Goal: Task Accomplishment & Management: Manage account settings

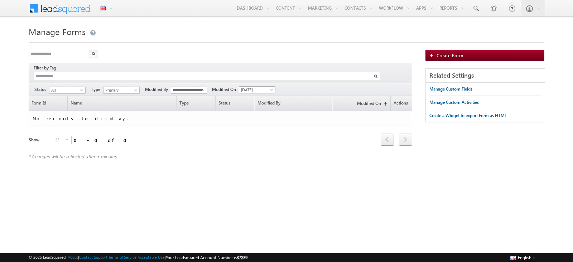
click at [261, 87] on span "[DATE]" at bounding box center [256, 90] width 34 height 6
click at [258, 105] on link "[DATE]" at bounding box center [258, 105] width 36 height 6
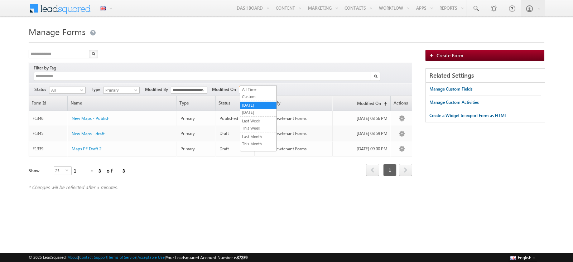
click at [252, 87] on span "Yesterday" at bounding box center [256, 90] width 34 height 6
click at [195, 87] on input "**********" at bounding box center [189, 90] width 37 height 7
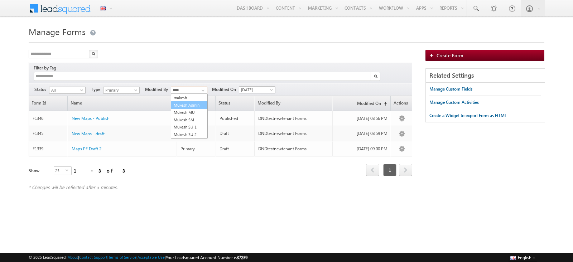
click at [197, 101] on link "Mukesh Admin" at bounding box center [189, 105] width 37 height 8
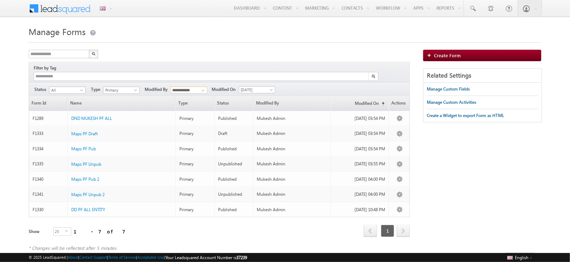
type input "**********"
click at [140, 245] on div "* Changes will be reflected after 5 minutes." at bounding box center [220, 248] width 382 height 6
click at [119, 87] on span "Primary" at bounding box center [121, 90] width 34 height 6
click at [120, 87] on link "All" at bounding box center [121, 90] width 36 height 6
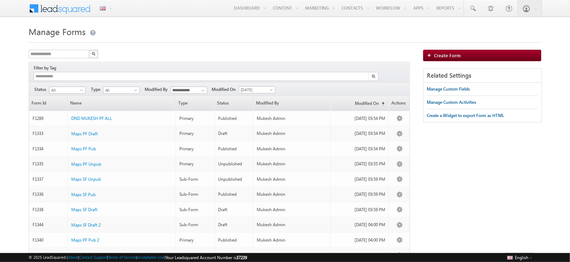
click at [120, 87] on span "All" at bounding box center [121, 90] width 34 height 6
click at [118, 99] on link "Primary" at bounding box center [121, 97] width 36 height 6
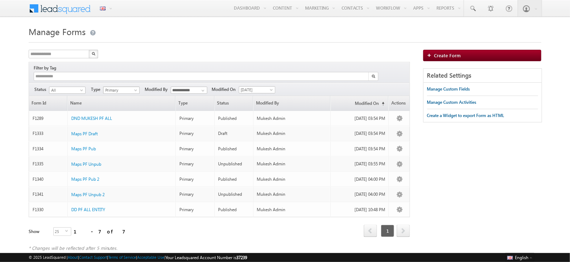
click at [131, 87] on span "Primary" at bounding box center [121, 90] width 34 height 6
click at [128, 106] on link "Sub-Form" at bounding box center [121, 104] width 36 height 6
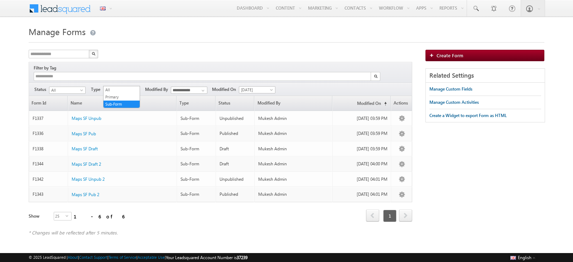
click at [123, 87] on span "Sub-Form" at bounding box center [121, 90] width 34 height 6
click at [121, 97] on link "Primary" at bounding box center [122, 97] width 36 height 6
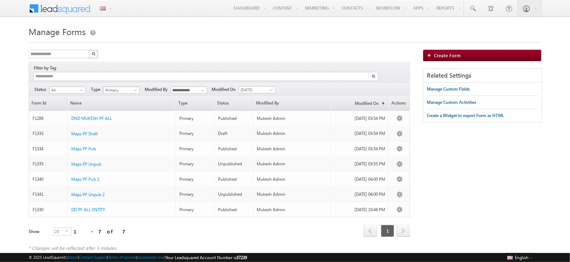
click at [120, 87] on span "Primary" at bounding box center [121, 90] width 34 height 6
click at [142, 53] on div "**********" at bounding box center [220, 55] width 382 height 10
click at [118, 87] on span "Primary" at bounding box center [121, 90] width 34 height 6
click at [119, 105] on link "Sub-Form" at bounding box center [121, 104] width 36 height 6
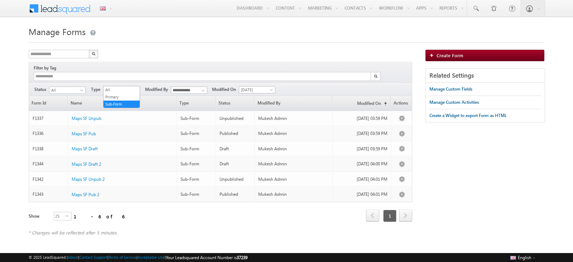
click at [124, 87] on span "Sub-Form" at bounding box center [121, 90] width 34 height 6
click at [124, 96] on link "Primary" at bounding box center [122, 97] width 36 height 6
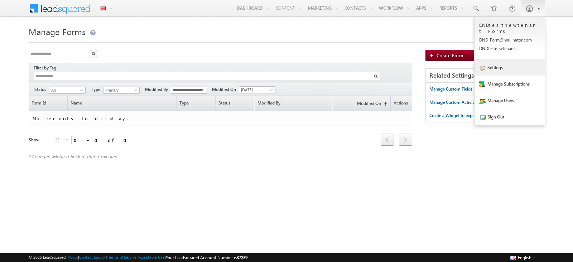
click at [509, 61] on link "Settings" at bounding box center [510, 67] width 70 height 16
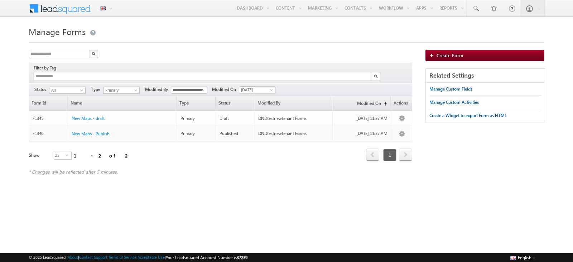
click at [263, 83] on div "**********" at bounding box center [221, 89] width 384 height 13
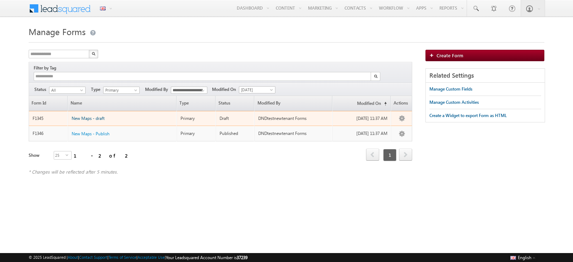
click at [86, 116] on span "New Maps - draft" at bounding box center [88, 118] width 33 height 5
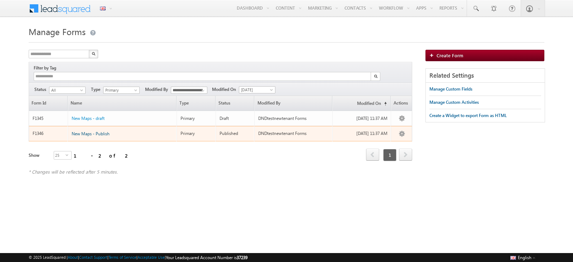
click at [97, 131] on span "New Maps - Publish" at bounding box center [91, 133] width 38 height 5
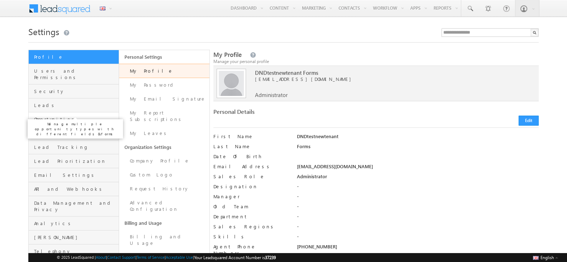
click at [65, 116] on span "Opportunities" at bounding box center [75, 119] width 83 height 6
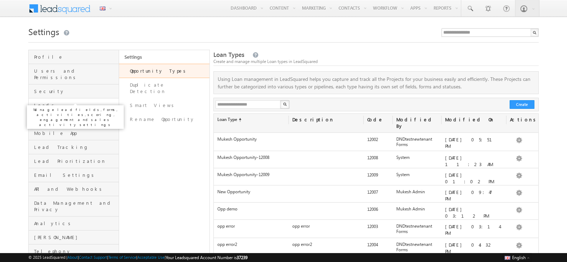
click at [66, 102] on span "Leads" at bounding box center [75, 105] width 83 height 6
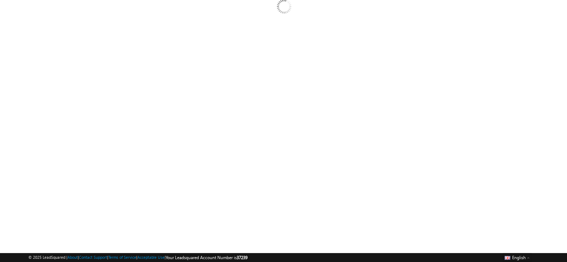
scroll to position [95, 0]
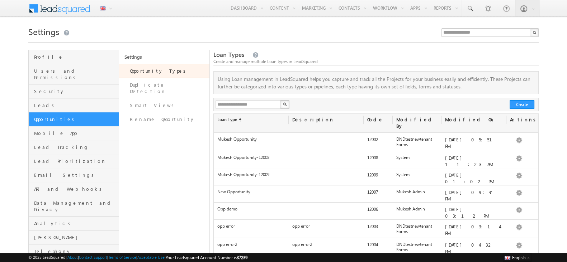
click at [253, 107] on p "Loan Type" at bounding box center [257, 108] width 29 height 5
click at [253, 107] on input "text" at bounding box center [248, 104] width 66 height 9
type input "******"
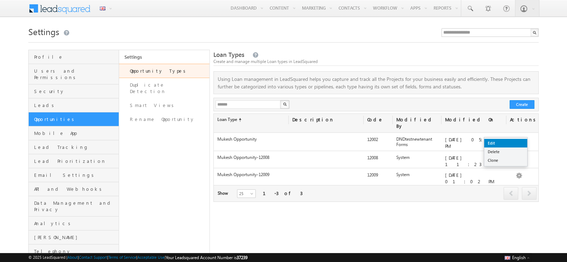
click at [511, 139] on link "Edit" at bounding box center [505, 143] width 43 height 9
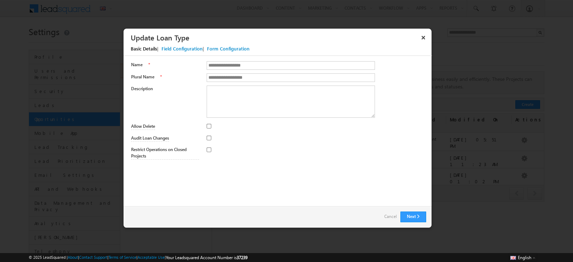
click at [180, 48] on div "Field Configuration" at bounding box center [182, 49] width 41 height 6
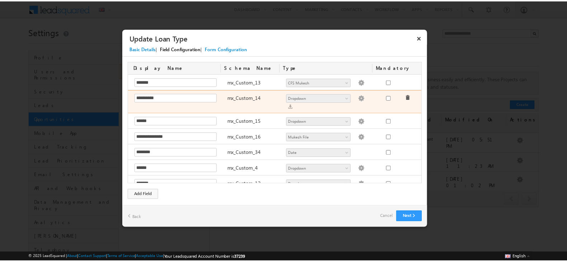
scroll to position [469, 0]
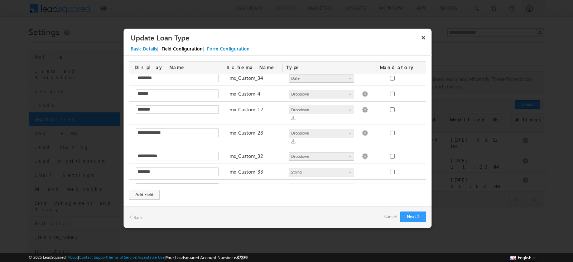
click at [362, 201] on img at bounding box center [365, 204] width 6 height 6
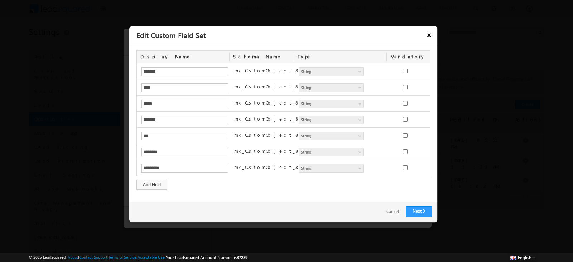
click at [428, 33] on button "×" at bounding box center [429, 35] width 11 height 13
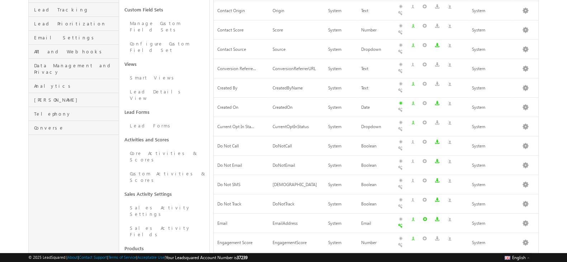
scroll to position [151, 0]
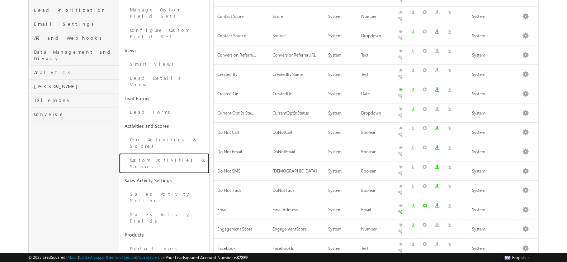
click at [158, 153] on link "Custom Activities & Scores" at bounding box center [164, 163] width 90 height 20
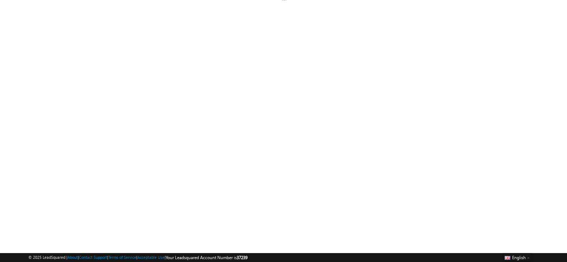
scroll to position [95, 0]
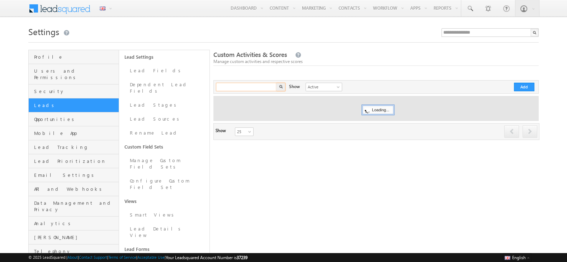
click at [235, 88] on input "text" at bounding box center [246, 87] width 61 height 9
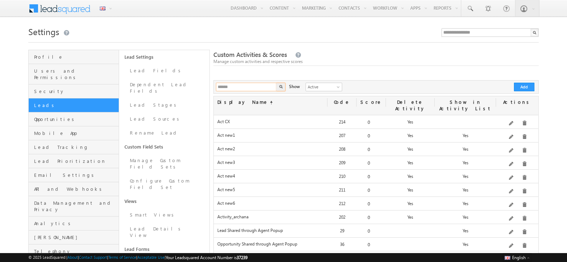
type input "******"
click at [276, 83] on button "button" at bounding box center [280, 87] width 9 height 9
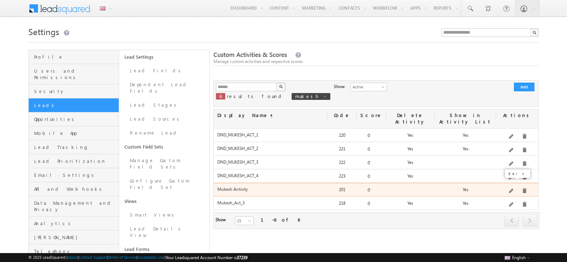
click at [512, 189] on span at bounding box center [510, 191] width 5 height 5
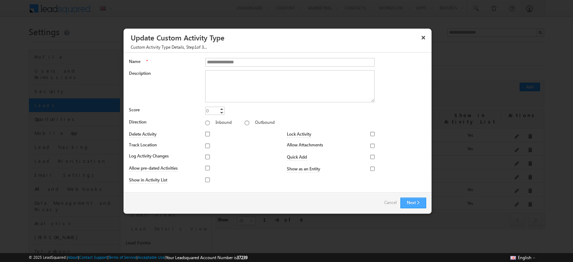
click at [410, 198] on button "Next" at bounding box center [414, 203] width 26 height 11
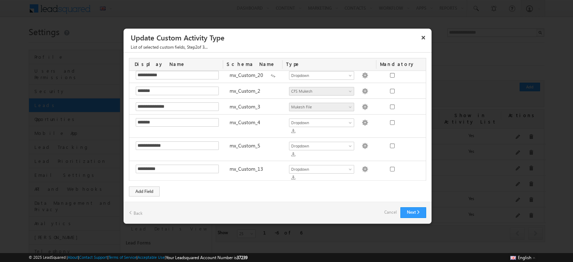
scroll to position [265, 0]
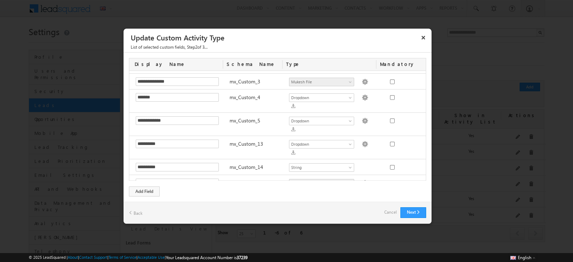
click at [362, 196] on img at bounding box center [365, 199] width 6 height 6
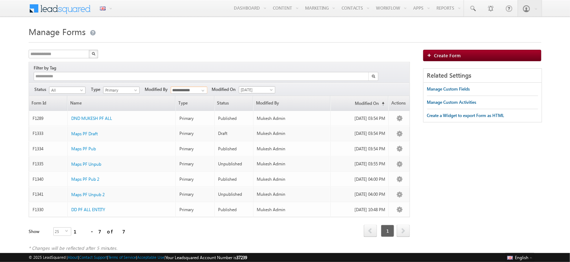
click at [191, 87] on input "**********" at bounding box center [189, 90] width 37 height 7
click at [200, 101] on link "DNDtestnewtenant Forms" at bounding box center [189, 108] width 37 height 14
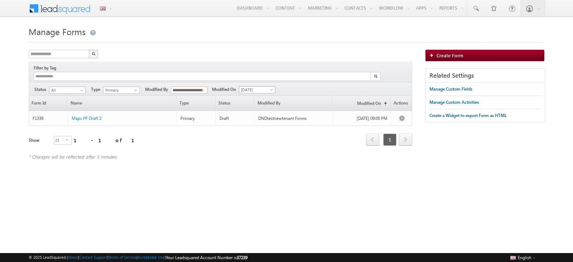
type input "**********"
click at [265, 87] on span "[DATE]" at bounding box center [256, 90] width 34 height 6
click at [261, 109] on link "[DATE]" at bounding box center [258, 112] width 36 height 6
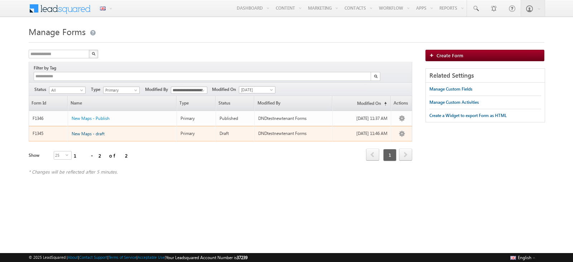
click at [92, 131] on span "New Maps - draft" at bounding box center [88, 133] width 33 height 5
click at [82, 131] on span "New Maps - draft" at bounding box center [88, 133] width 33 height 5
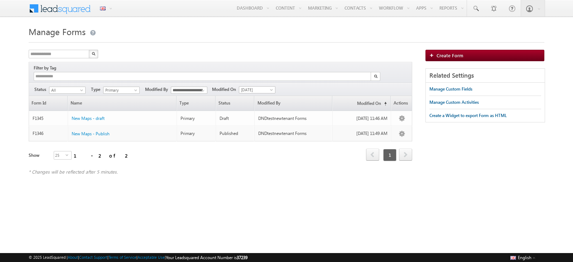
click at [517, 153] on div "**********" at bounding box center [287, 116] width 516 height 133
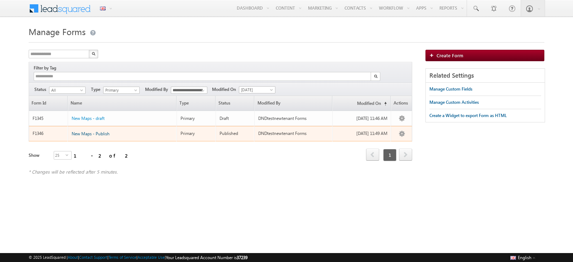
click at [99, 131] on span "New Maps - Publish" at bounding box center [91, 133] width 38 height 5
click at [98, 131] on span "New Maps - Publish" at bounding box center [91, 133] width 38 height 5
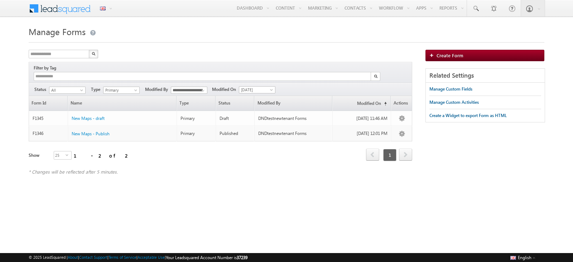
click at [228, 58] on div "**********" at bounding box center [221, 55] width 384 height 10
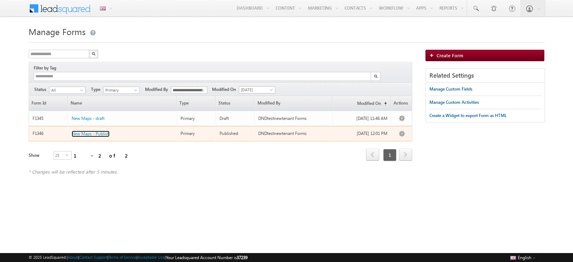
drag, startPoint x: 88, startPoint y: 124, endPoint x: 159, endPoint y: 80, distance: 84.3
click at [88, 131] on span "New Maps - Publish" at bounding box center [91, 133] width 38 height 5
drag, startPoint x: 92, startPoint y: 123, endPoint x: 116, endPoint y: 97, distance: 35.2
click at [92, 131] on span "New Maps - draft" at bounding box center [88, 133] width 33 height 5
click at [92, 131] on span "New Maps - Publish" at bounding box center [91, 133] width 38 height 5
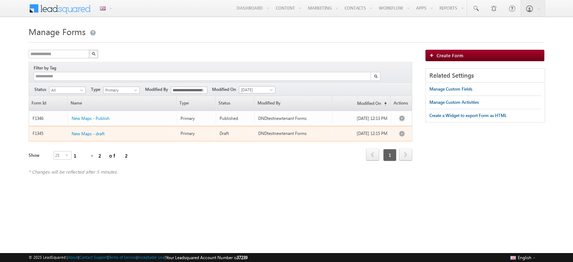
click at [96, 129] on div "New Maps - draft" at bounding box center [123, 132] width 102 height 8
click at [90, 131] on span "New Maps - draft" at bounding box center [88, 133] width 33 height 5
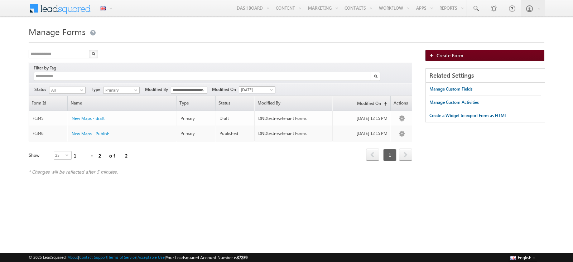
click at [452, 52] on link "Create Form" at bounding box center [485, 55] width 119 height 11
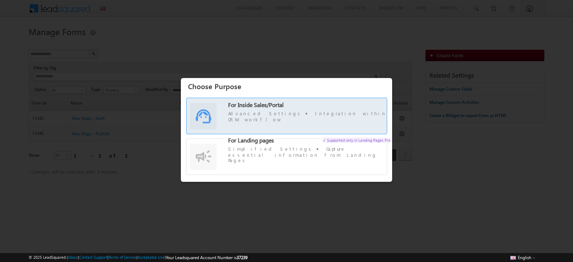
click at [305, 124] on label "For Inside Sales/Portal Advanced Settings Integration within CRM workflow" at bounding box center [287, 119] width 200 height 35
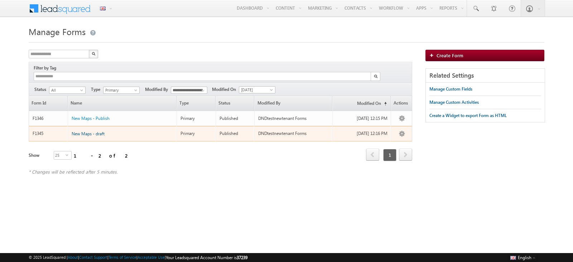
click at [89, 131] on span "New Maps - draft" at bounding box center [88, 133] width 33 height 5
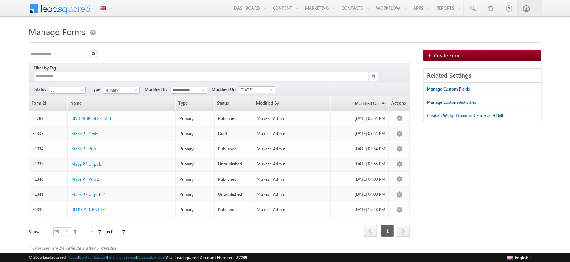
click at [261, 83] on div "**********" at bounding box center [220, 89] width 382 height 13
click at [260, 87] on span "[DATE]" at bounding box center [256, 90] width 34 height 6
click at [256, 113] on link "[DATE]" at bounding box center [258, 112] width 36 height 6
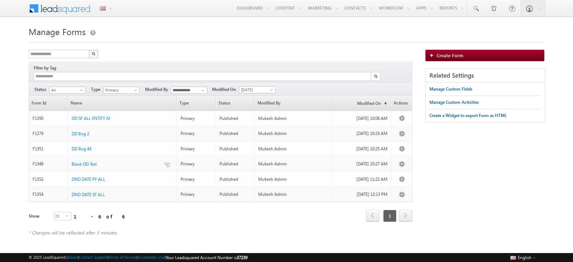
click at [182, 86] on div "**********" at bounding box center [221, 89] width 384 height 13
click at [174, 83] on div "**********" at bounding box center [221, 89] width 384 height 13
click at [185, 87] on input "**********" at bounding box center [189, 90] width 37 height 7
click at [188, 101] on link "DNDtestnewtenant Forms" at bounding box center [189, 108] width 37 height 14
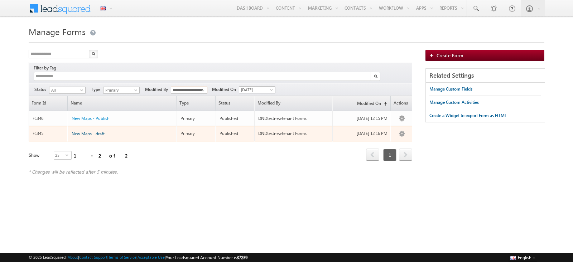
type input "**********"
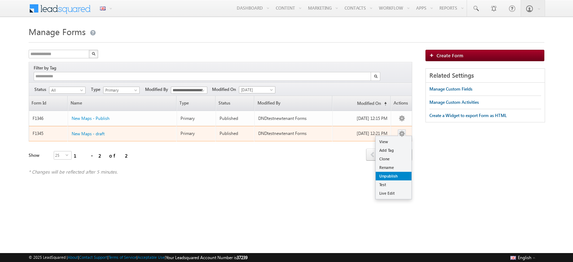
click at [394, 172] on link "Unpublish" at bounding box center [394, 176] width 36 height 9
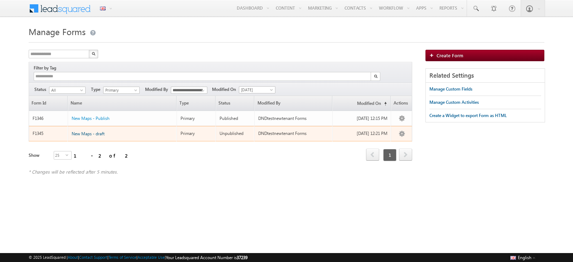
click at [92, 131] on span "New Maps - draft" at bounding box center [88, 133] width 33 height 5
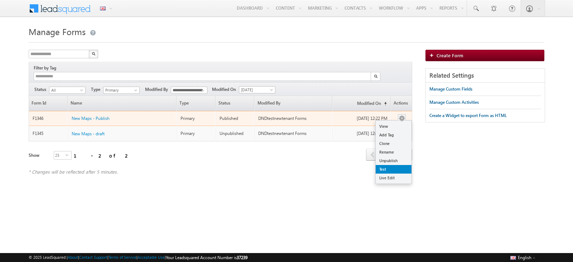
click at [393, 165] on link "Test" at bounding box center [394, 169] width 36 height 9
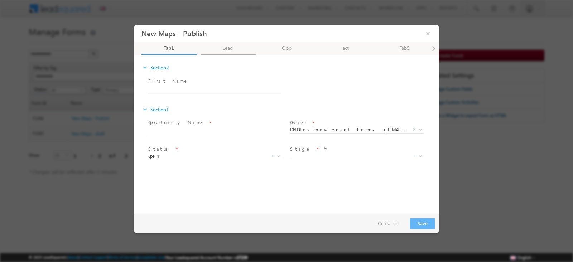
click at [231, 50] on link "Lead" at bounding box center [229, 48] width 56 height 13
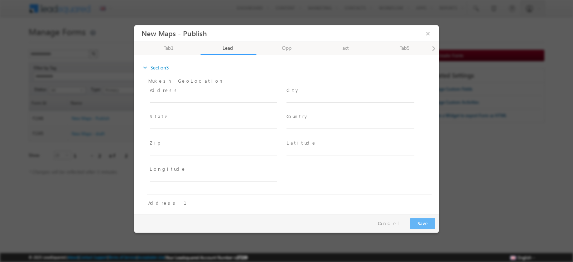
click at [201, 93] on span "Address *" at bounding box center [214, 91] width 128 height 8
click at [202, 99] on input "text" at bounding box center [214, 99] width 128 height 7
paste input "**********"
type input "**********"
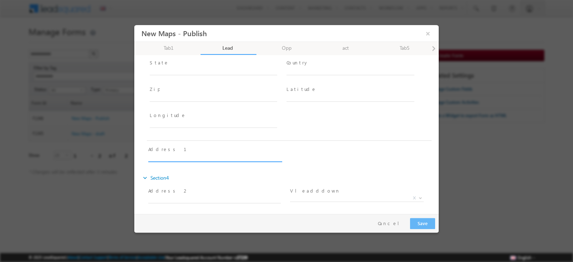
click at [176, 159] on input "text" at bounding box center [214, 158] width 133 height 7
paste input "**********"
type input "**********"
click at [290, 46] on link "Opp" at bounding box center [288, 48] width 56 height 13
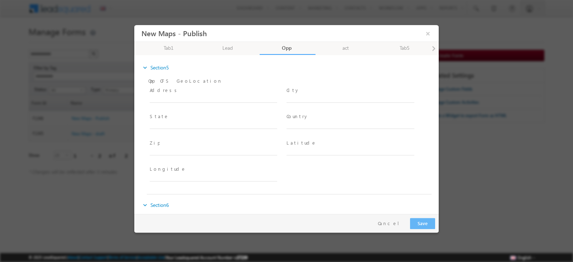
click at [176, 94] on div "Address *" at bounding box center [217, 95] width 134 height 16
click at [177, 96] on input "text" at bounding box center [214, 99] width 128 height 7
paste input "**********"
type input "**********"
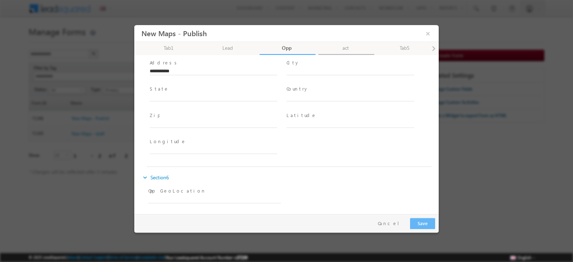
click at [340, 50] on link "act" at bounding box center [347, 48] width 56 height 13
click at [166, 97] on input "text" at bounding box center [214, 99] width 128 height 7
paste input "**********"
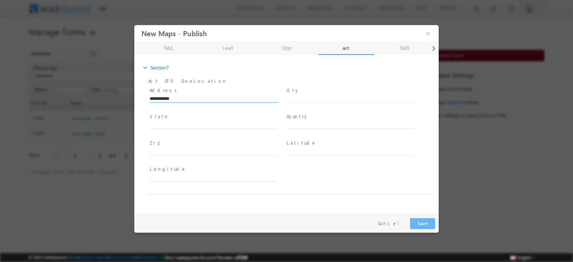
type input "**********"
click at [434, 51] on span at bounding box center [434, 48] width 4 height 13
click at [398, 50] on link "Tab6" at bounding box center [415, 48] width 56 height 13
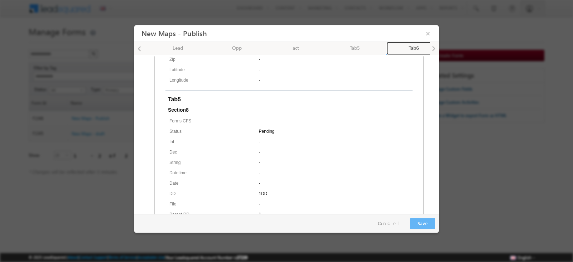
scroll to position [543, 0]
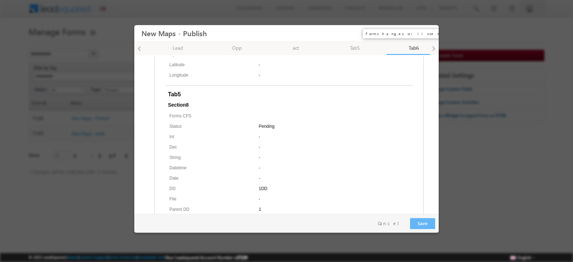
click at [430, 32] on button "×" at bounding box center [428, 33] width 12 height 13
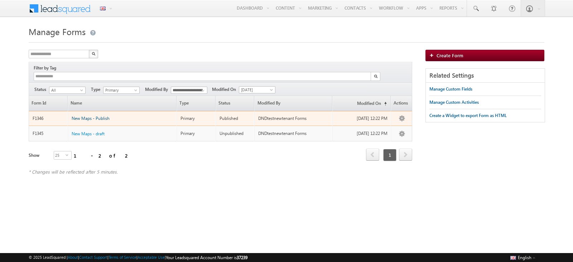
click at [94, 116] on span "New Maps - Publish" at bounding box center [91, 118] width 38 height 5
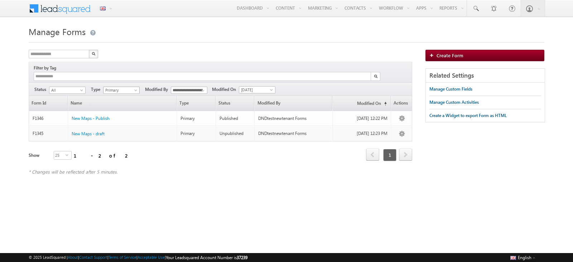
click at [134, 89] on span at bounding box center [137, 92] width 6 height 6
click at [130, 87] on link "All" at bounding box center [122, 90] width 36 height 6
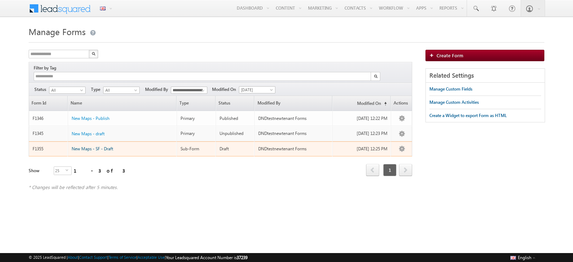
click at [95, 146] on span "New Maps - SF - Draft" at bounding box center [93, 148] width 42 height 5
click at [107, 146] on span "New Maps - SF - Draft" at bounding box center [93, 148] width 42 height 5
click at [97, 146] on span "New Maps - SF - Draft" at bounding box center [93, 148] width 42 height 5
click at [90, 146] on span "New Maps - SF - Draft" at bounding box center [93, 148] width 42 height 5
click at [87, 146] on span "New Maps - SF - Draft" at bounding box center [93, 148] width 42 height 5
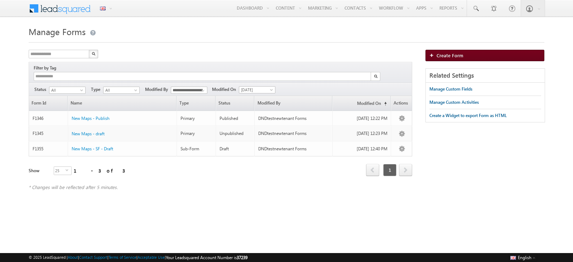
click at [466, 56] on link "Create Form" at bounding box center [485, 55] width 119 height 11
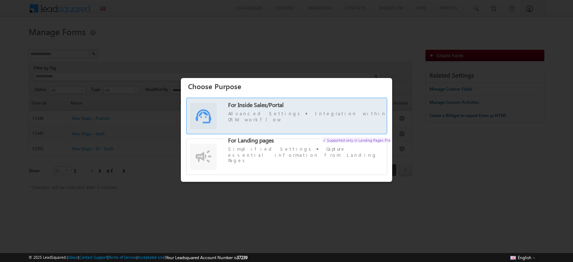
click at [317, 118] on span "Advanced Settings Integration within CRM workflow" at bounding box center [309, 116] width 162 height 12
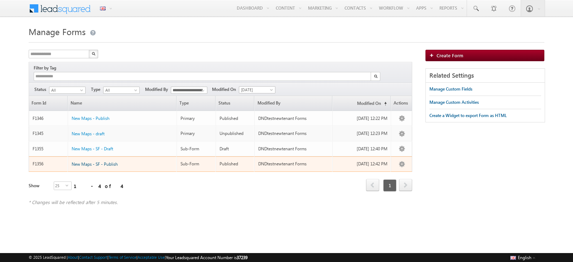
click at [88, 162] on span "New Maps - SF - Publish" at bounding box center [95, 164] width 46 height 5
click at [101, 162] on span "New Maps - SF - Publish" at bounding box center [95, 164] width 46 height 5
click at [109, 162] on span "New Maps - SF - Publish" at bounding box center [95, 164] width 46 height 5
click at [85, 162] on span "New Maps - SF - Publish" at bounding box center [95, 164] width 46 height 5
click at [104, 162] on span "New Maps - SF - Publish" at bounding box center [95, 164] width 46 height 5
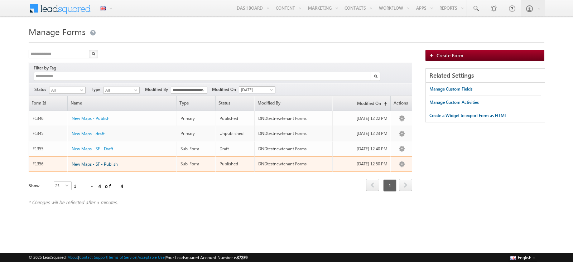
click at [114, 162] on span "New Maps - SF - Publish" at bounding box center [95, 164] width 46 height 5
click at [395, 202] on link "Unpublish" at bounding box center [394, 206] width 36 height 9
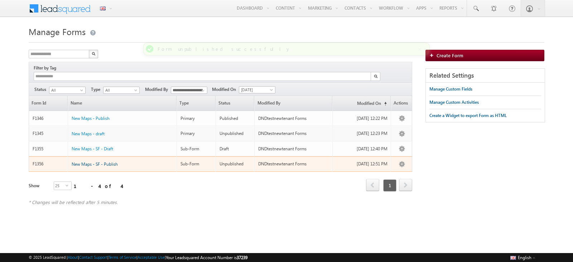
click at [112, 162] on span "New Maps - SF - Publish" at bounding box center [95, 164] width 46 height 5
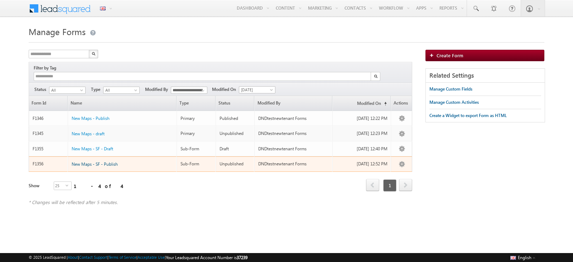
click at [105, 162] on span "New Maps - SF - Publish" at bounding box center [95, 164] width 46 height 5
click at [110, 162] on span "New Maps - SF - Publish" at bounding box center [95, 164] width 46 height 5
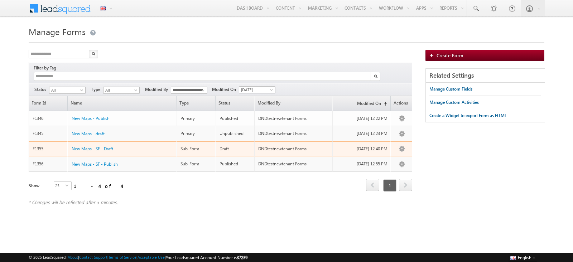
click at [84, 144] on div "New Maps - SF - Draft" at bounding box center [123, 147] width 102 height 8
click at [93, 146] on span "New Maps - SF - Draft" at bounding box center [93, 148] width 42 height 5
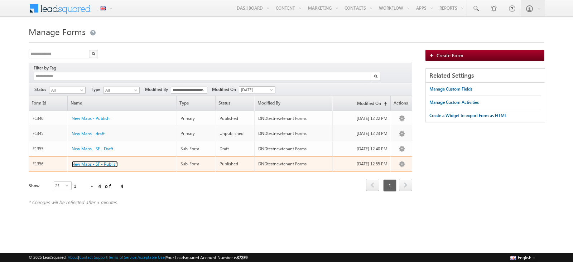
drag, startPoint x: 105, startPoint y: 153, endPoint x: 123, endPoint y: 129, distance: 29.7
click at [105, 162] on span "New Maps - SF - Publish" at bounding box center [95, 164] width 46 height 5
click at [99, 162] on span "New Maps - SF - Draft" at bounding box center [93, 164] width 42 height 5
click at [95, 162] on span "New Maps - SF - Draft" at bounding box center [93, 164] width 42 height 5
click at [109, 162] on span "New Maps - SF - Publish" at bounding box center [95, 164] width 46 height 5
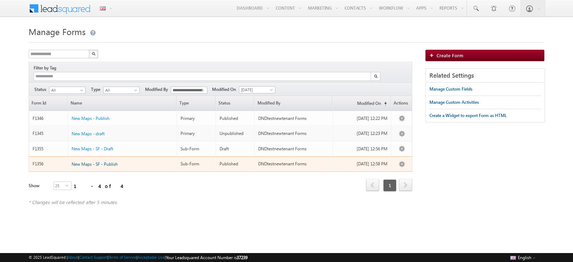
click at [109, 162] on span "New Maps - SF - Publish" at bounding box center [95, 164] width 46 height 5
